Goal: Check status

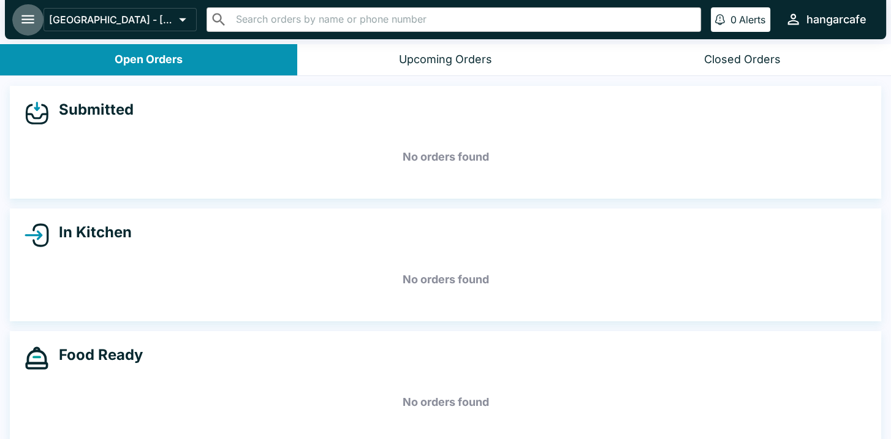
click at [26, 21] on icon "open drawer" at bounding box center [28, 19] width 17 height 17
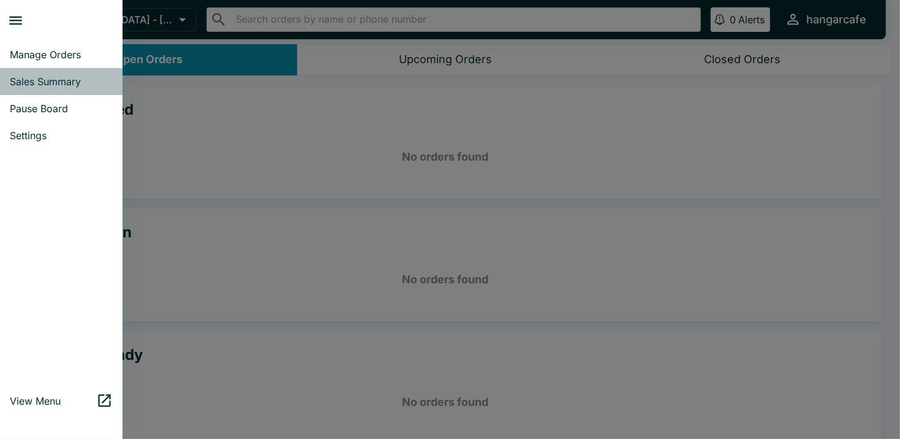
click at [42, 79] on span "Sales Summary" at bounding box center [61, 81] width 103 height 12
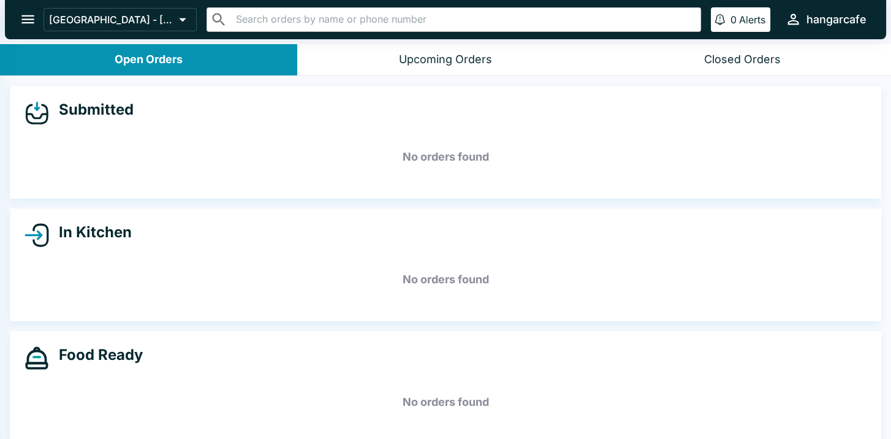
select select "03:00"
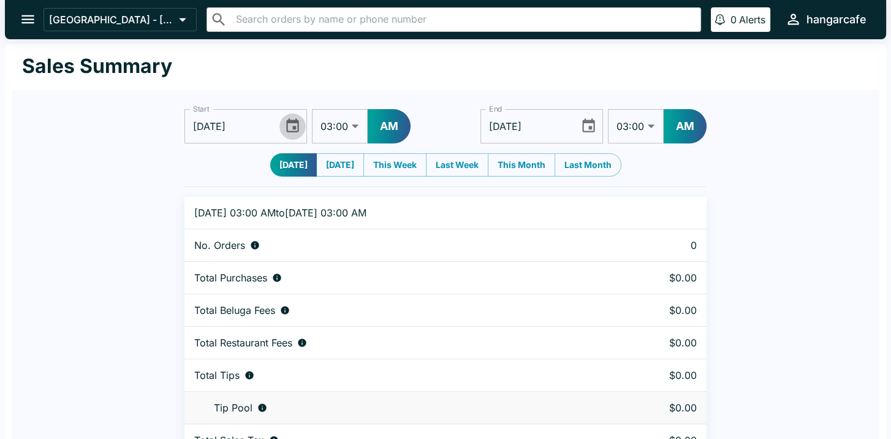
click at [289, 125] on icon "Choose date, selected date is Aug 11, 2025" at bounding box center [292, 126] width 17 height 17
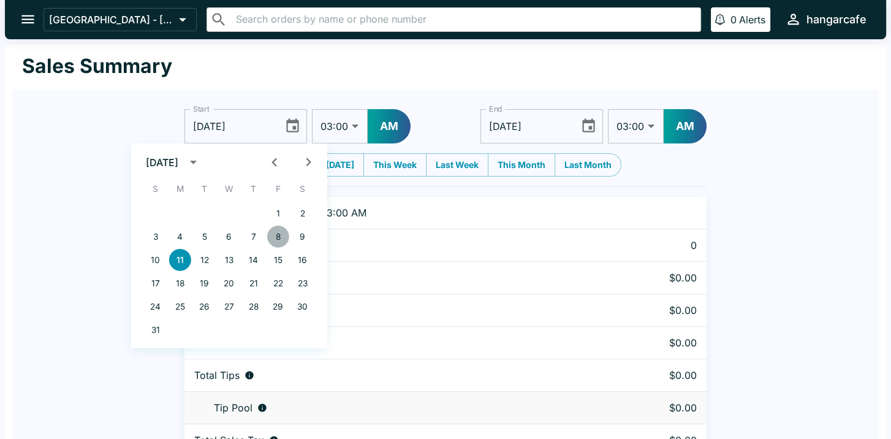
click at [273, 236] on button "8" at bounding box center [278, 236] width 22 height 22
type input "[DATE]"
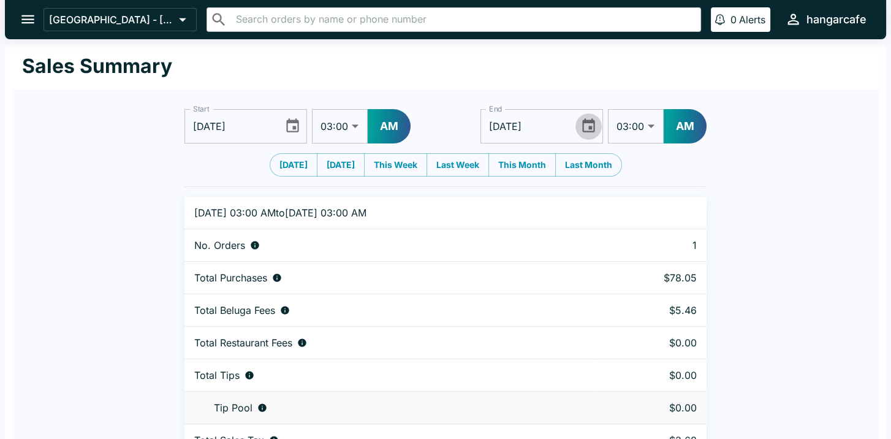
click at [591, 126] on icon "Choose date, selected date is Aug 12, 2025" at bounding box center [588, 126] width 17 height 17
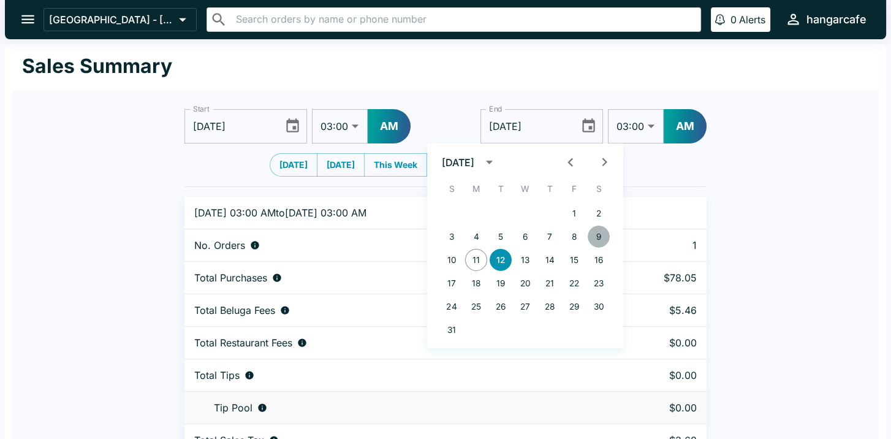
click at [601, 232] on button "9" at bounding box center [598, 236] width 22 height 22
type input "[DATE]"
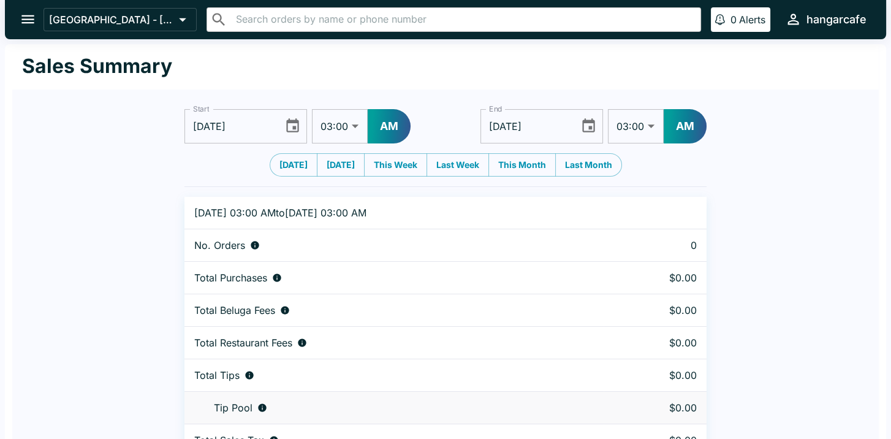
click at [575, 113] on button "Choose date, selected date is Aug 9, 2025" at bounding box center [588, 126] width 26 height 26
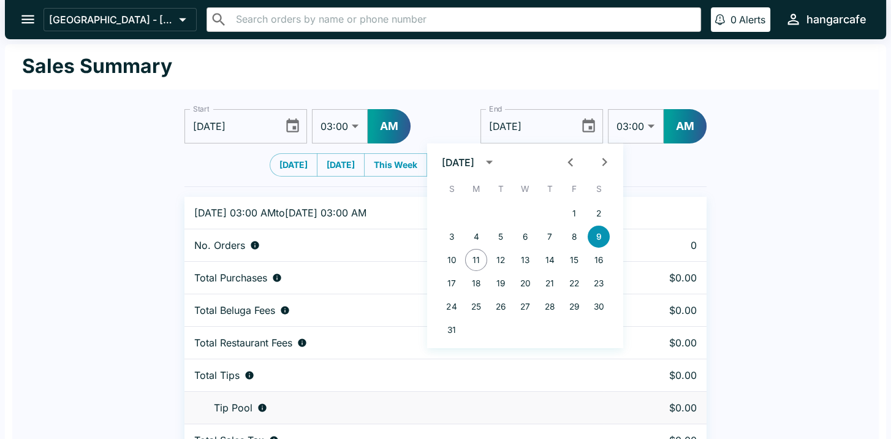
click at [587, 225] on button "9" at bounding box center [598, 236] width 22 height 22
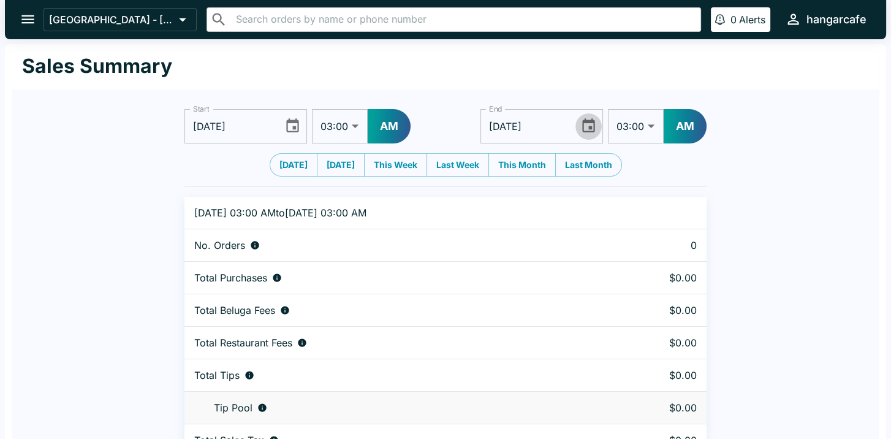
click at [290, 126] on icon "Choose date, selected date is Aug 8, 2025" at bounding box center [292, 126] width 17 height 17
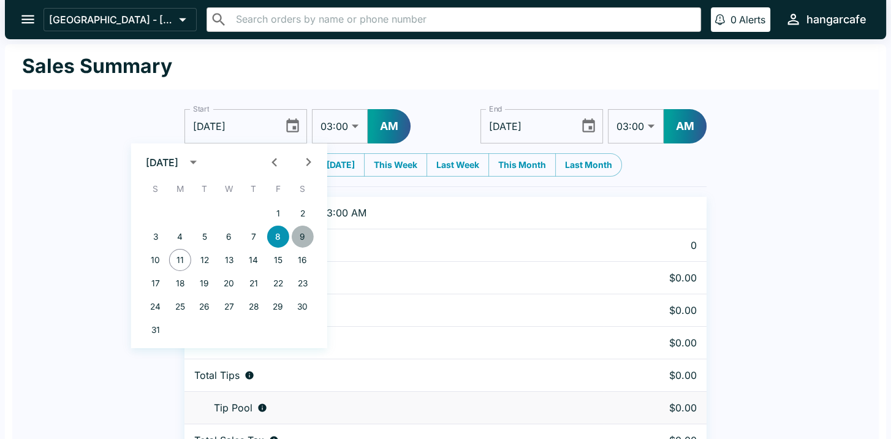
click at [306, 230] on button "9" at bounding box center [303, 236] width 22 height 22
type input "[DATE]"
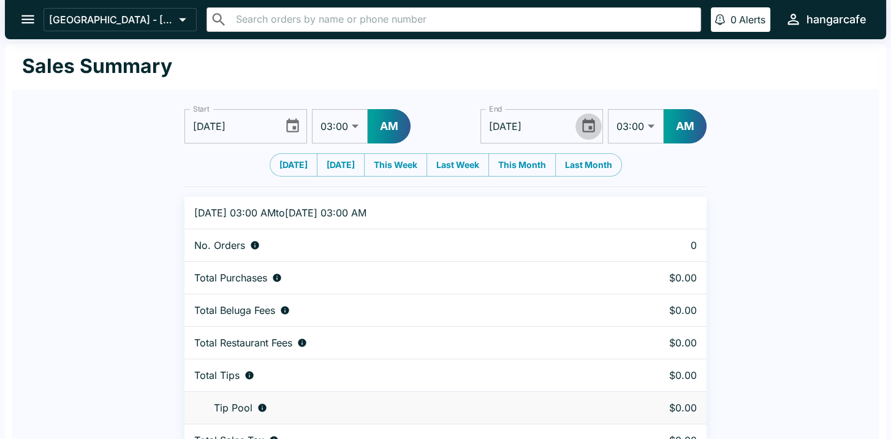
click at [585, 126] on icon "Choose date, selected date is Aug 9, 2025" at bounding box center [588, 126] width 17 height 17
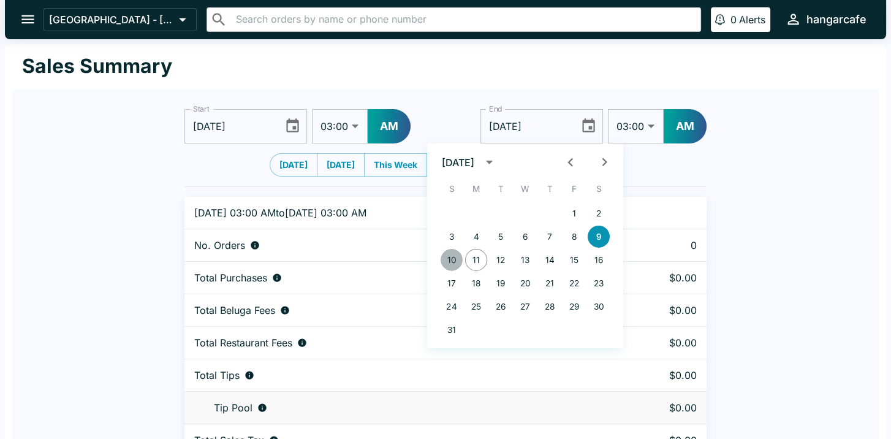
click at [453, 258] on button "10" at bounding box center [451, 260] width 22 height 22
type input "[DATE]"
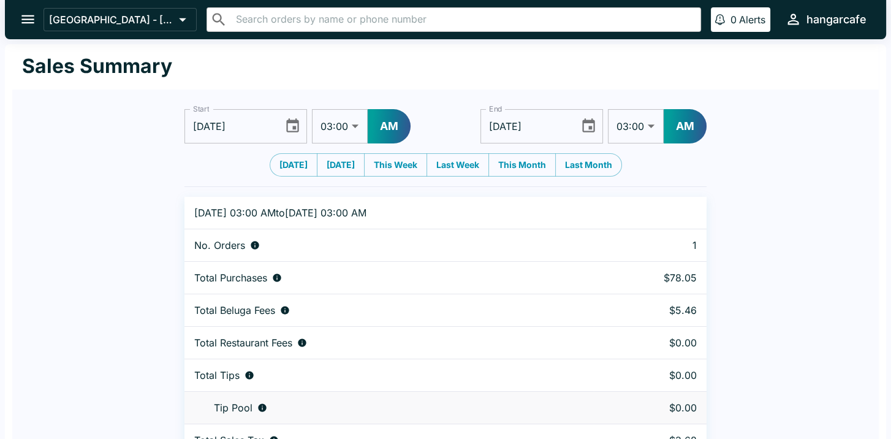
click at [292, 124] on icon "Choose date, selected date is Aug 9, 2025" at bounding box center [292, 126] width 17 height 17
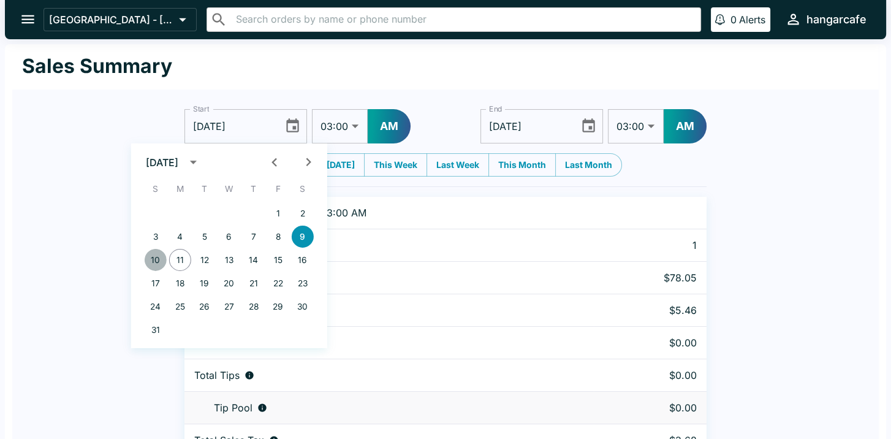
click at [153, 261] on button "10" at bounding box center [156, 260] width 22 height 22
type input "[DATE]"
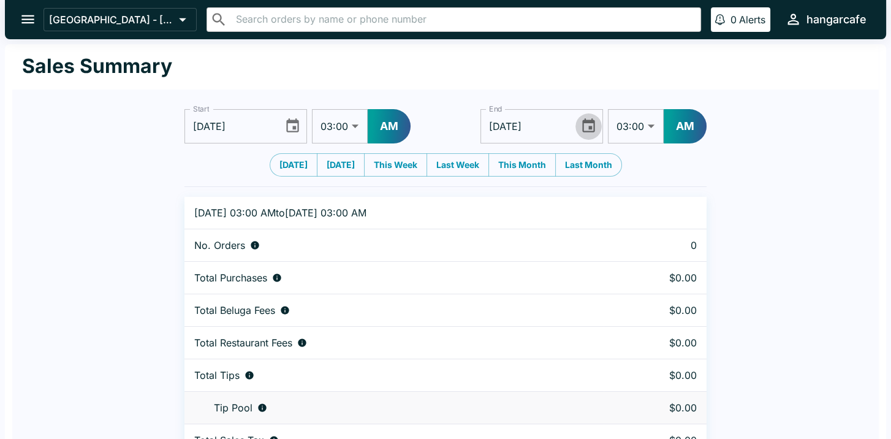
click at [589, 127] on icon "Choose date, selected date is Aug 10, 2025" at bounding box center [588, 125] width 13 height 14
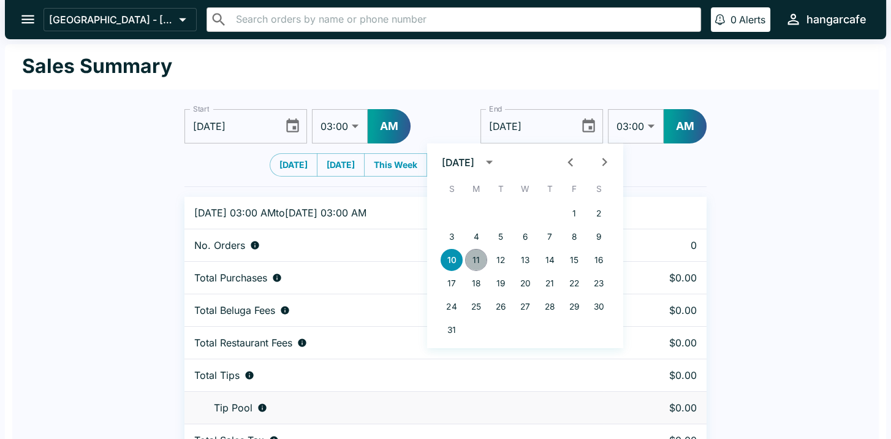
click at [473, 258] on button "11" at bounding box center [476, 260] width 22 height 22
type input "[DATE]"
